Goal: Task Accomplishment & Management: Use online tool/utility

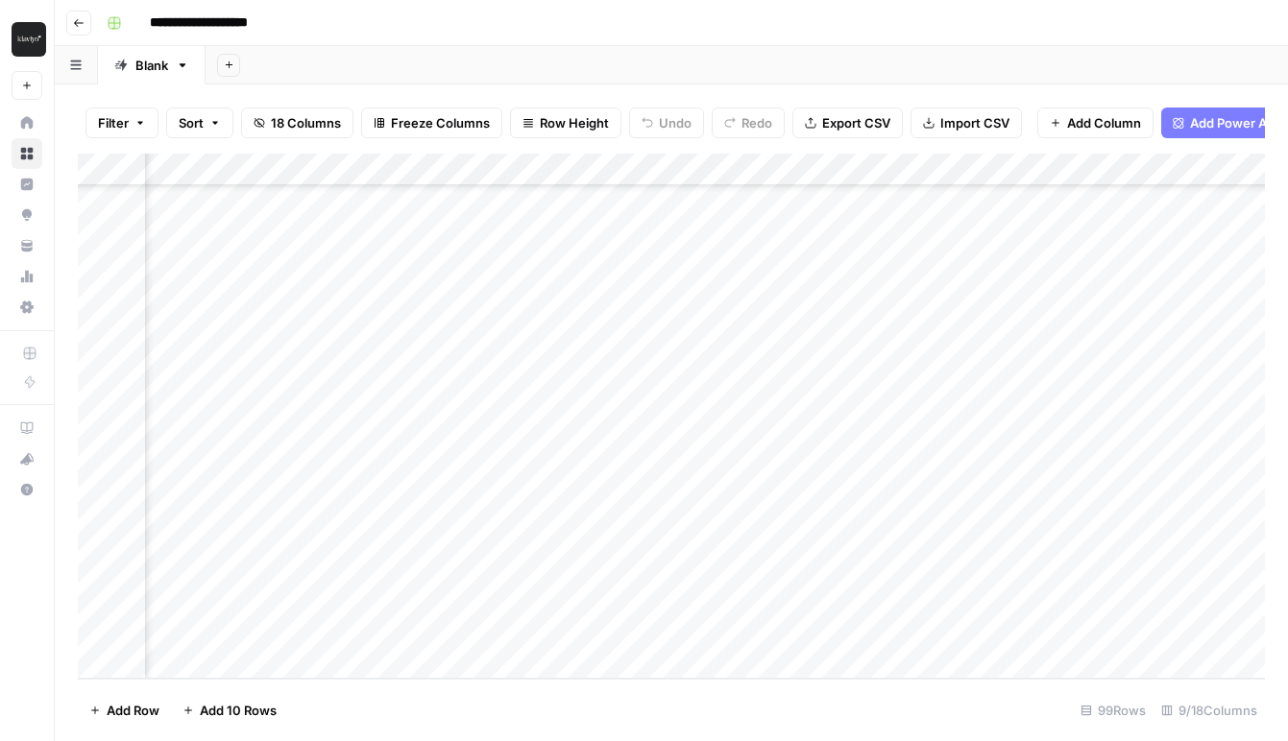
scroll to position [2770, 402]
click at [854, 337] on div "Add Column" at bounding box center [671, 416] width 1187 height 525
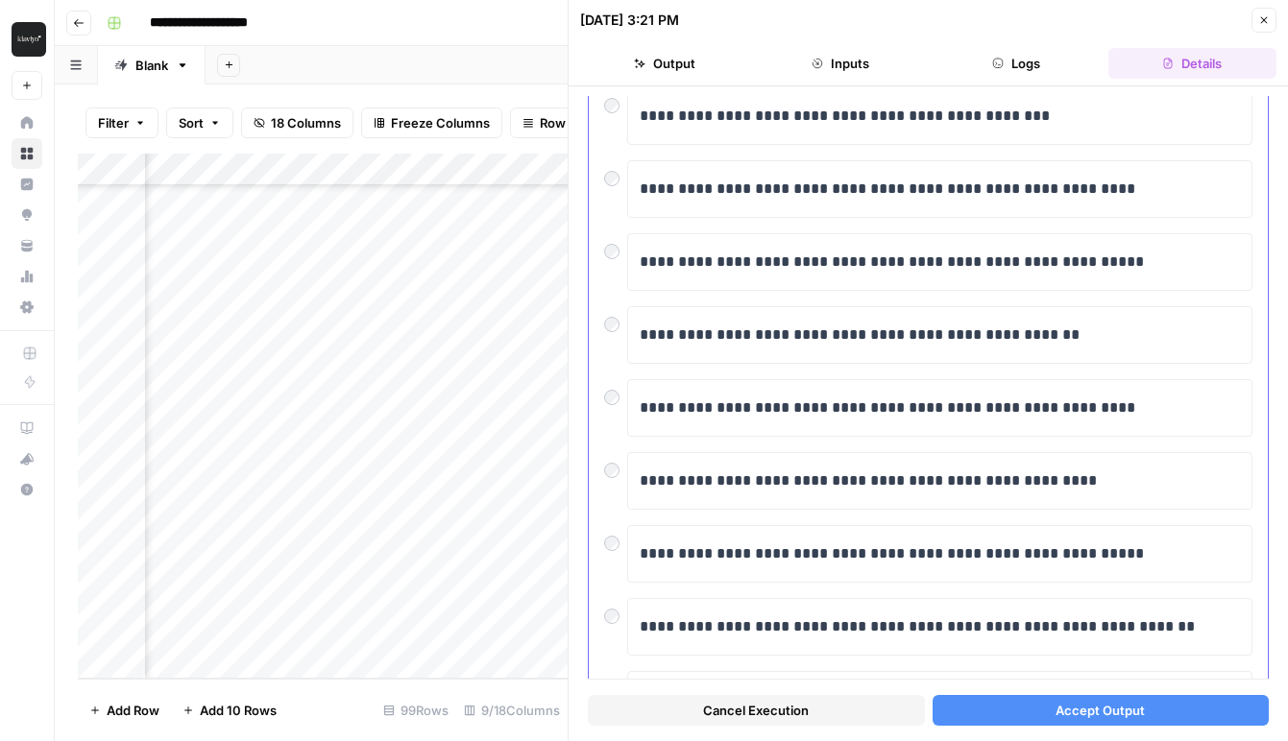
scroll to position [332, 0]
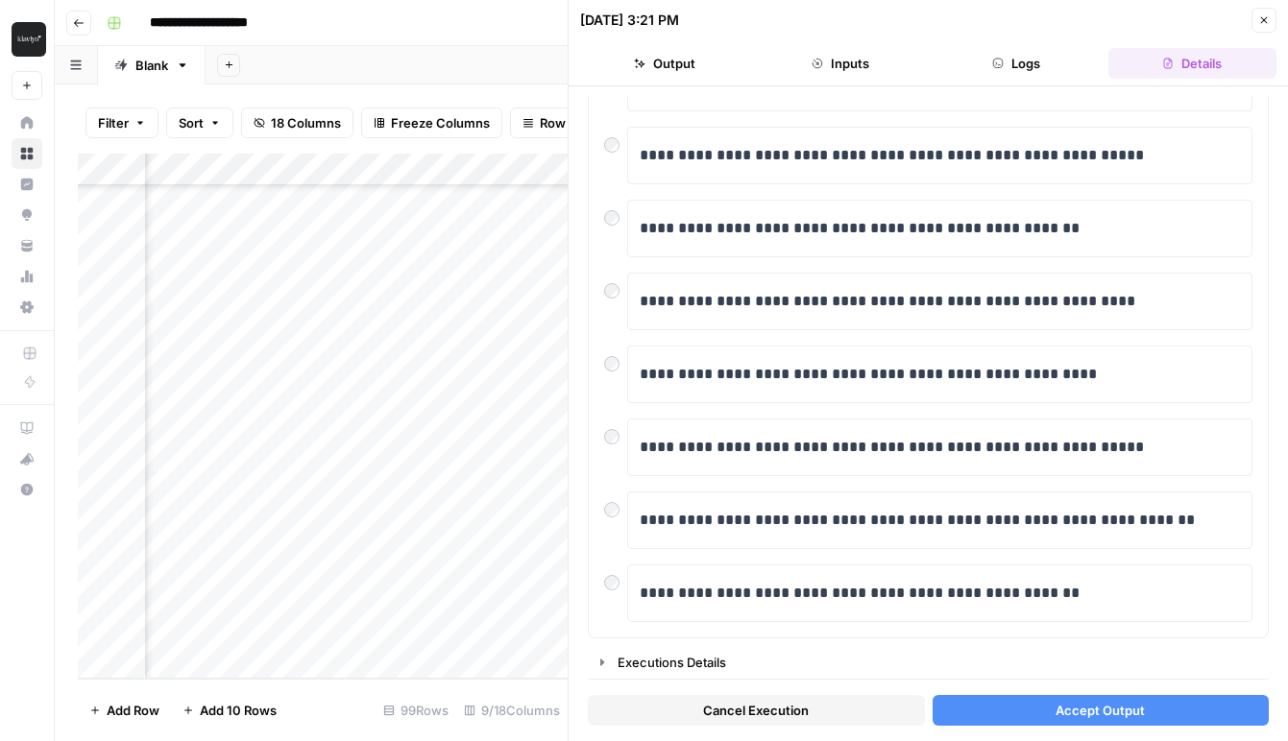
click at [459, 3] on header "**********" at bounding box center [671, 23] width 1233 height 46
click at [1256, 19] on button "Close" at bounding box center [1263, 20] width 25 height 25
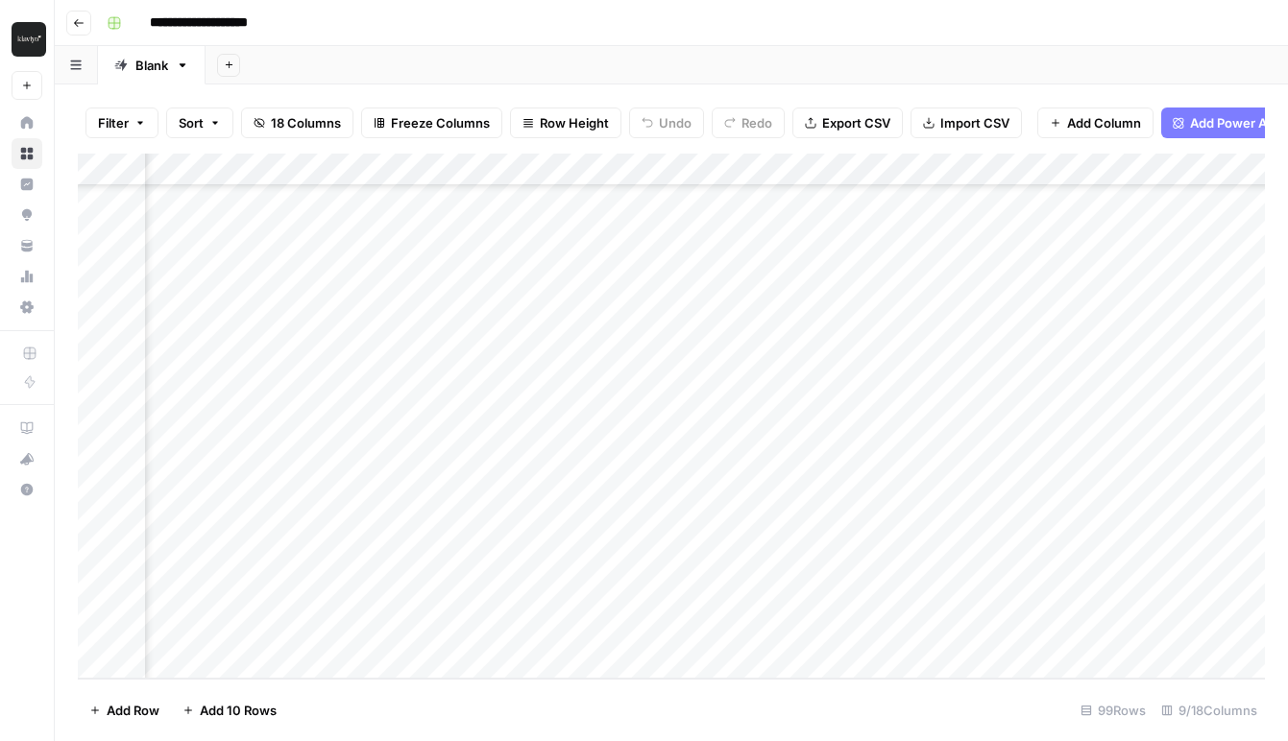
scroll to position [2770, 440]
click at [816, 337] on div "Add Column" at bounding box center [671, 416] width 1187 height 525
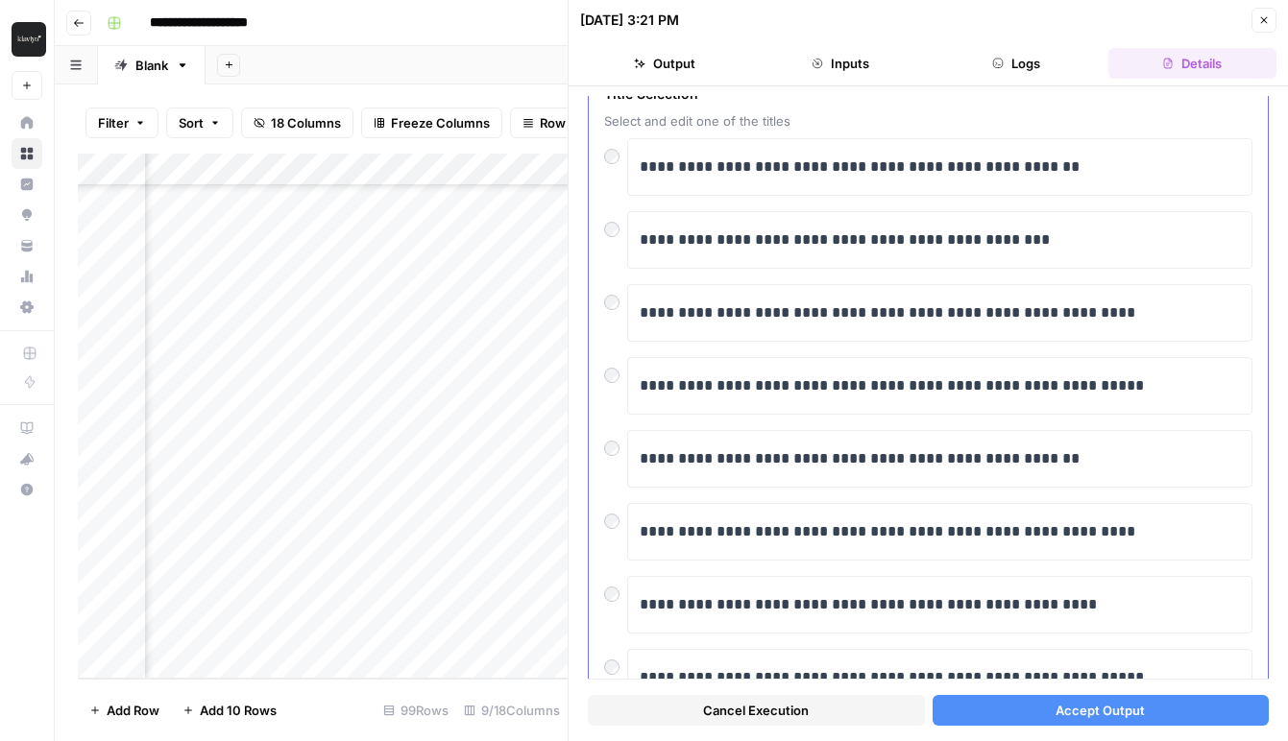
scroll to position [332, 0]
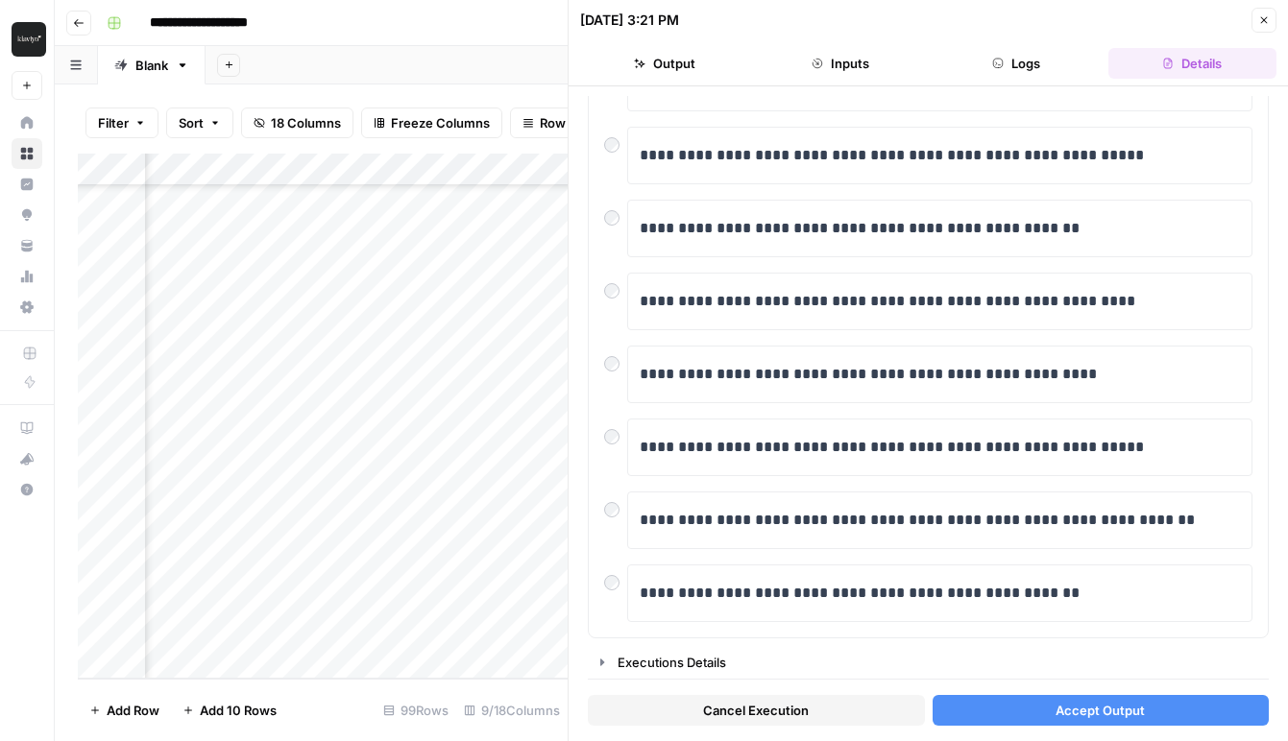
click at [564, 426] on div at bounding box center [568, 370] width 19 height 741
click at [531, 406] on div "Add Column" at bounding box center [322, 416] width 488 height 525
click at [1258, 26] on button "Close" at bounding box center [1263, 20] width 25 height 25
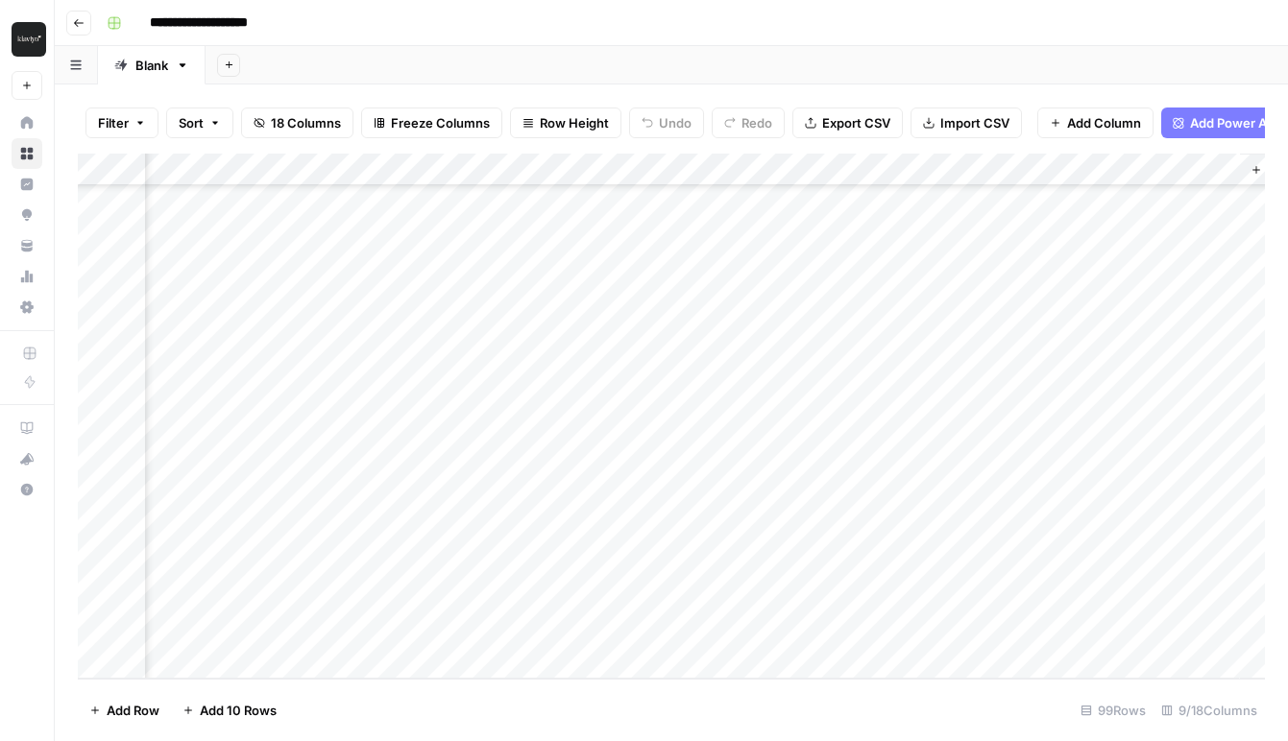
scroll to position [2768, 981]
